Goal: Task Accomplishment & Management: Use online tool/utility

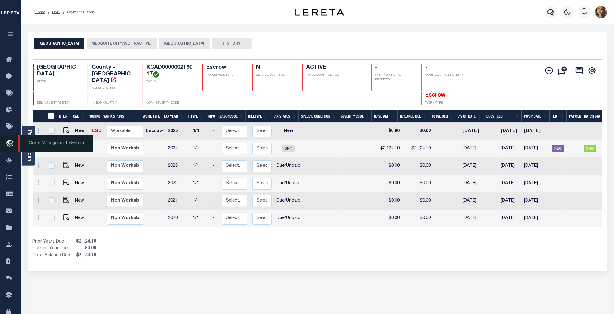
click at [45, 139] on span "Order Management System" at bounding box center [55, 143] width 75 height 17
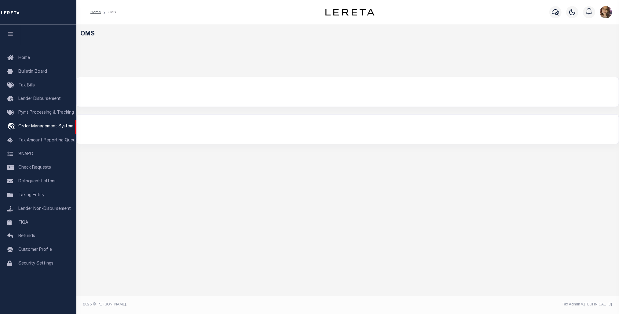
select select "200"
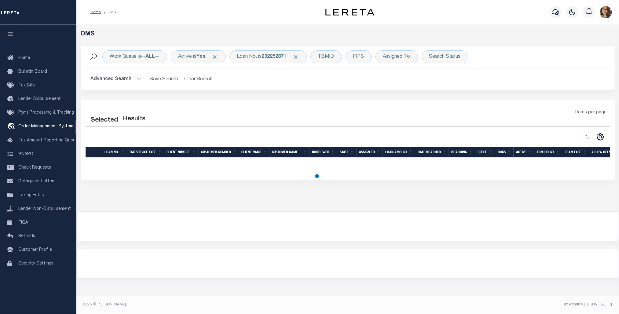
select select "200"
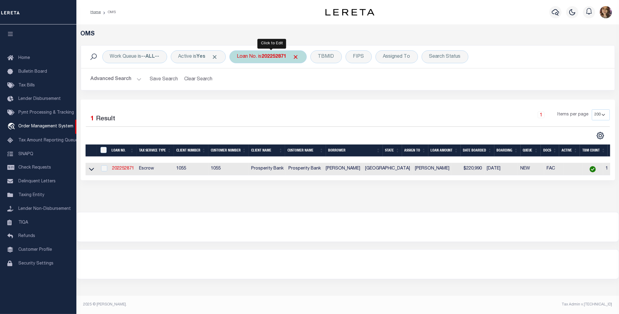
click at [265, 58] on div "Loan No. is 202252871" at bounding box center [268, 56] width 77 height 13
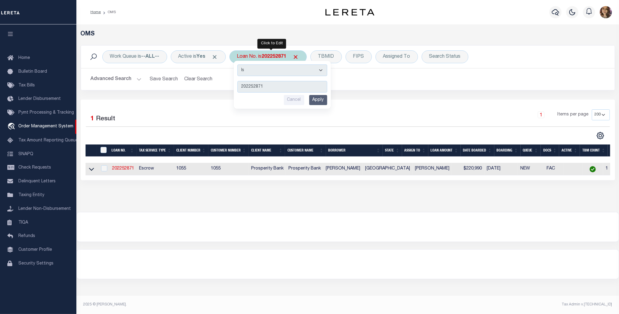
type input "108092"
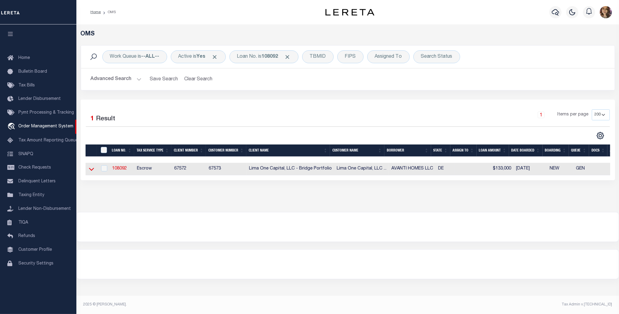
click at [93, 172] on icon at bounding box center [91, 169] width 5 height 6
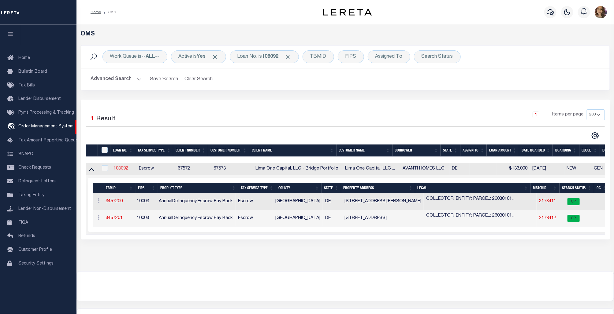
click at [120, 168] on link "108092" at bounding box center [120, 169] width 15 height 4
type input "108092"
type input "AVANTI HOMES LLC"
select select
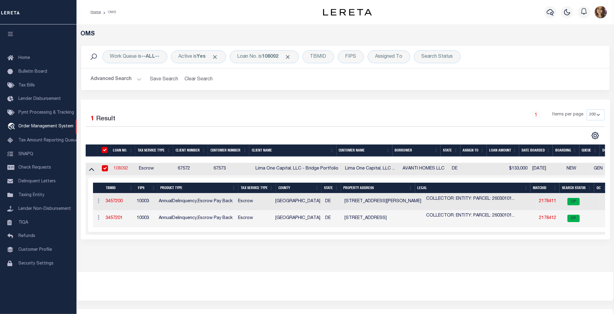
select select
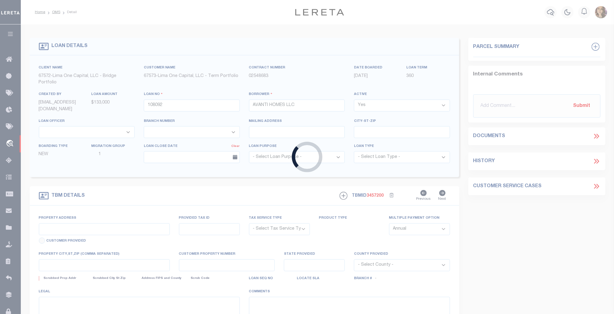
type input "[STREET_ADDRESS][PERSON_NAME]"
radio input "true"
select select "Escrow"
select select
type input "WILMINGTON DE 19802"
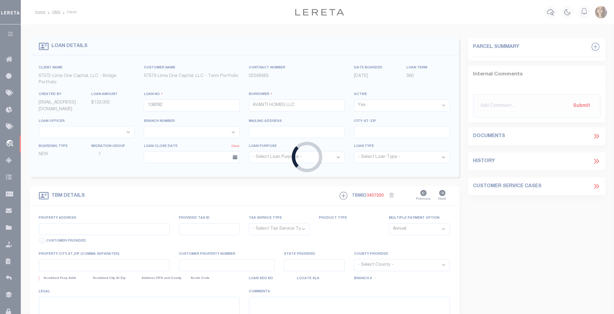
type input "108092-1"
type input "DE"
type textarea "COLLECTOR: ENTITY: PARCEL: 2603010136"
type textarea "Compare"
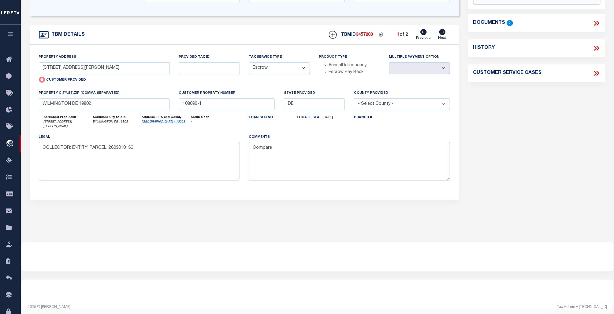
scroll to position [161, 0]
